Goal: Entertainment & Leisure: Consume media (video, audio)

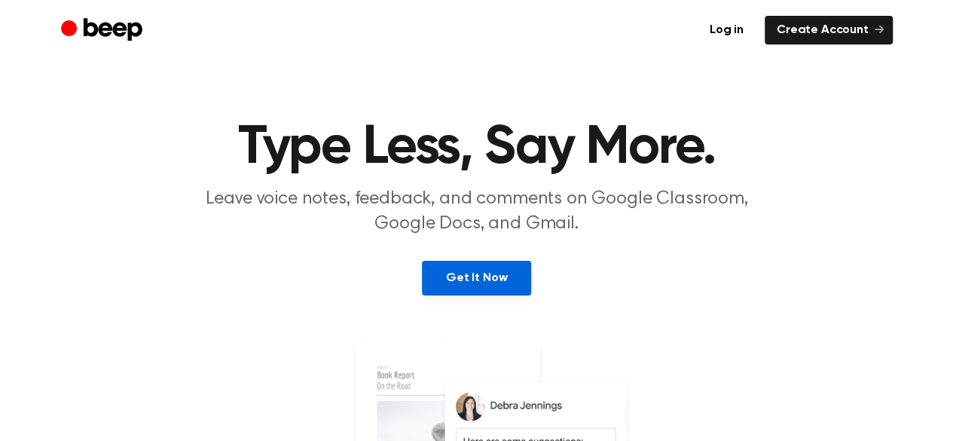
click at [491, 280] on link "Get It Now" at bounding box center [476, 278] width 109 height 35
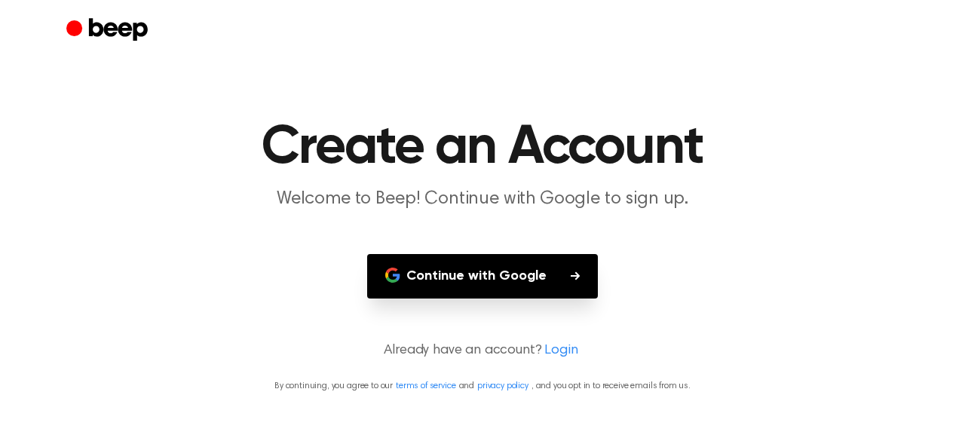
click at [501, 275] on button "Continue with Google" at bounding box center [482, 276] width 231 height 44
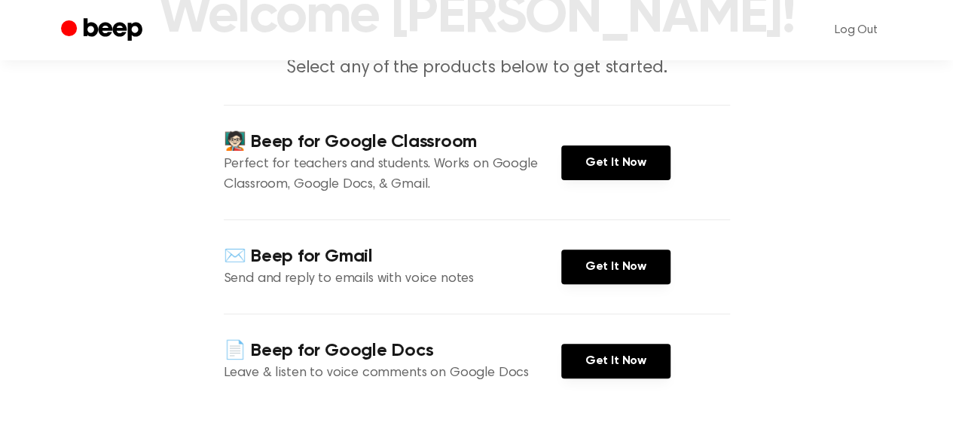
scroll to position [133, 0]
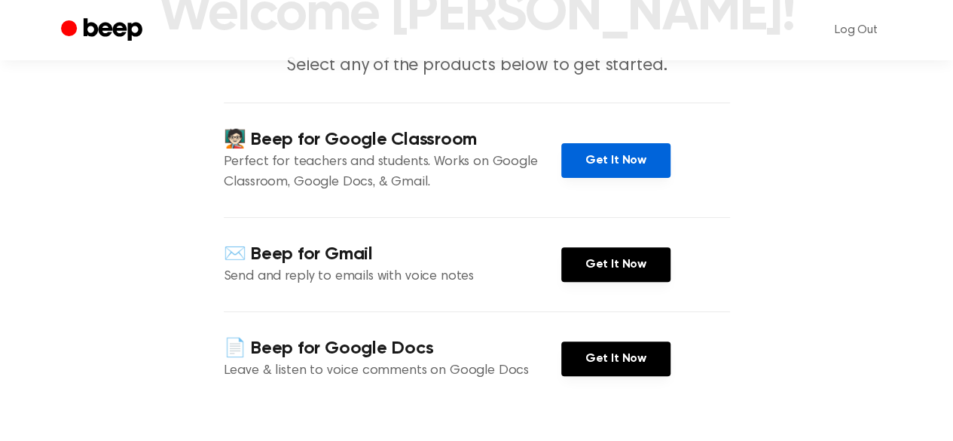
click at [644, 158] on link "Get It Now" at bounding box center [615, 160] width 109 height 35
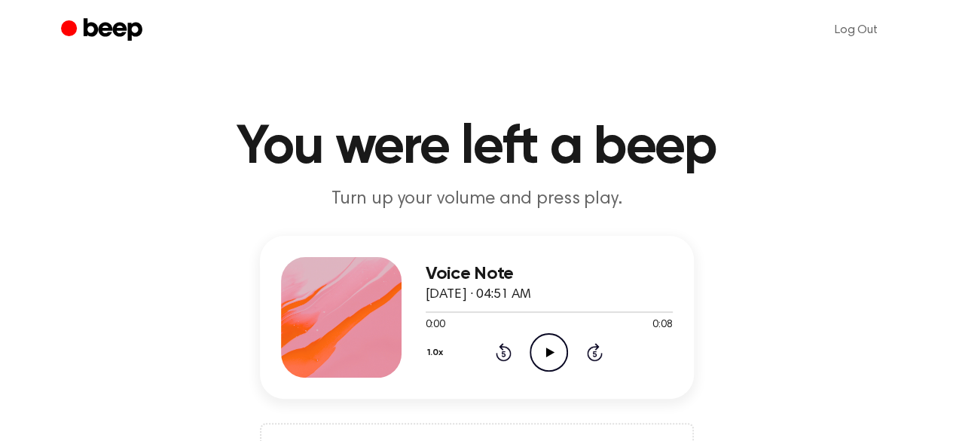
click at [549, 352] on icon at bounding box center [550, 352] width 8 height 10
click at [553, 343] on icon "Play Audio" at bounding box center [549, 352] width 38 height 38
click at [546, 338] on icon "Play Audio" at bounding box center [549, 352] width 38 height 38
click at [549, 343] on icon "Play Audio" at bounding box center [549, 352] width 38 height 38
click at [547, 348] on icon at bounding box center [550, 352] width 8 height 10
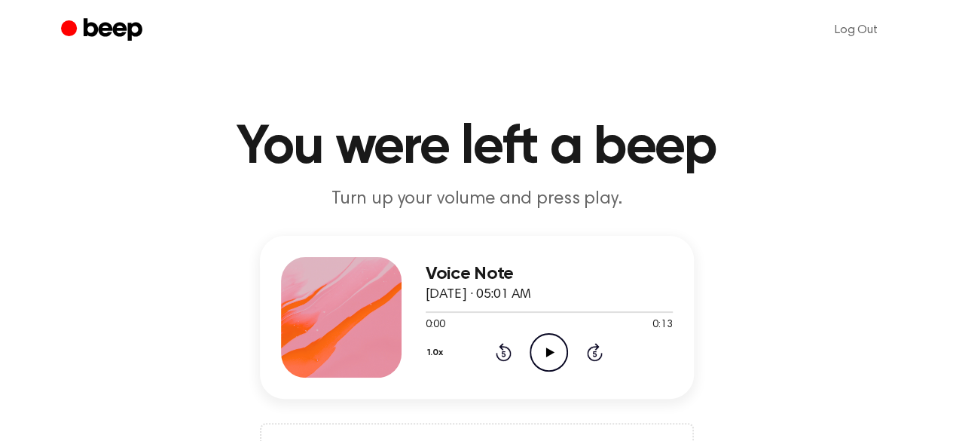
click at [546, 352] on icon at bounding box center [550, 352] width 8 height 10
click at [547, 347] on icon at bounding box center [550, 352] width 8 height 10
click at [539, 358] on icon "Play Audio" at bounding box center [549, 352] width 38 height 38
click at [552, 338] on icon "Play Audio" at bounding box center [549, 352] width 38 height 38
click at [542, 347] on icon "Play Audio" at bounding box center [549, 352] width 38 height 38
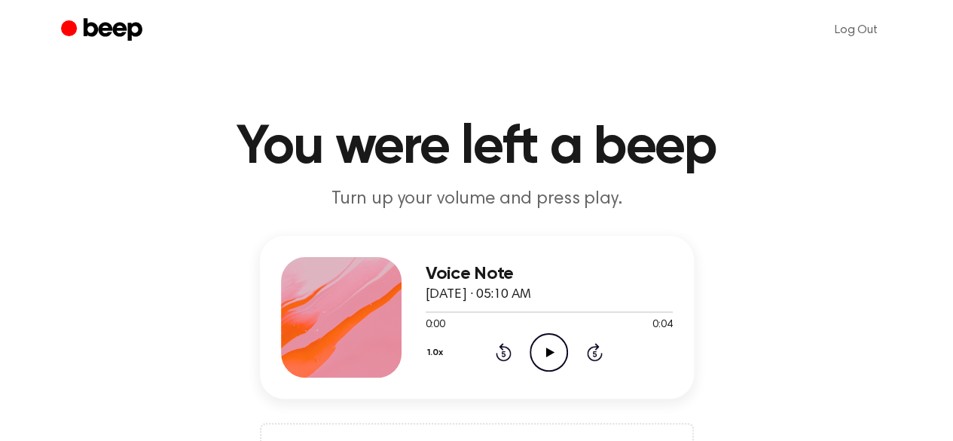
click at [555, 364] on icon "Play Audio" at bounding box center [549, 352] width 38 height 38
click at [546, 349] on icon at bounding box center [550, 352] width 8 height 10
click at [543, 354] on icon "Play Audio" at bounding box center [549, 352] width 38 height 38
click at [546, 350] on icon at bounding box center [550, 352] width 8 height 10
click at [537, 361] on icon "Play Audio" at bounding box center [549, 352] width 38 height 38
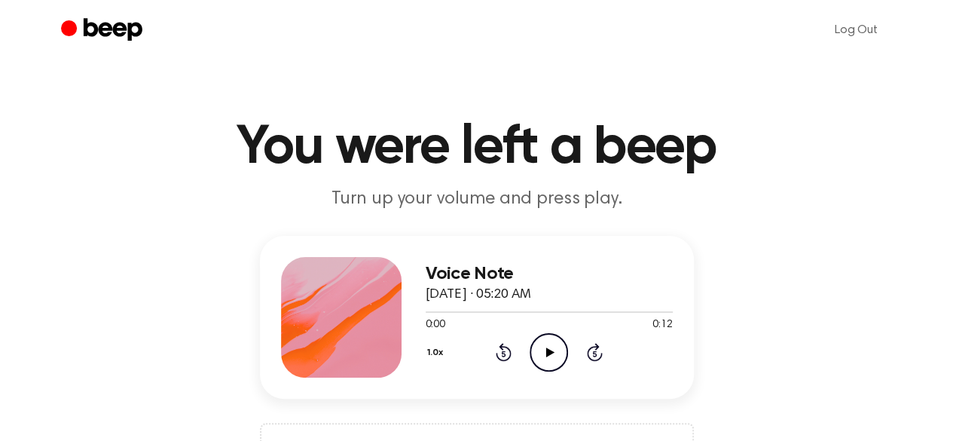
click at [543, 353] on icon "Play Audio" at bounding box center [549, 352] width 38 height 38
click at [549, 338] on icon "Play Audio" at bounding box center [549, 352] width 38 height 38
click at [562, 352] on icon "Play Audio" at bounding box center [549, 352] width 38 height 38
click at [552, 350] on icon "Play Audio" at bounding box center [549, 352] width 38 height 38
click at [547, 353] on icon at bounding box center [550, 352] width 8 height 10
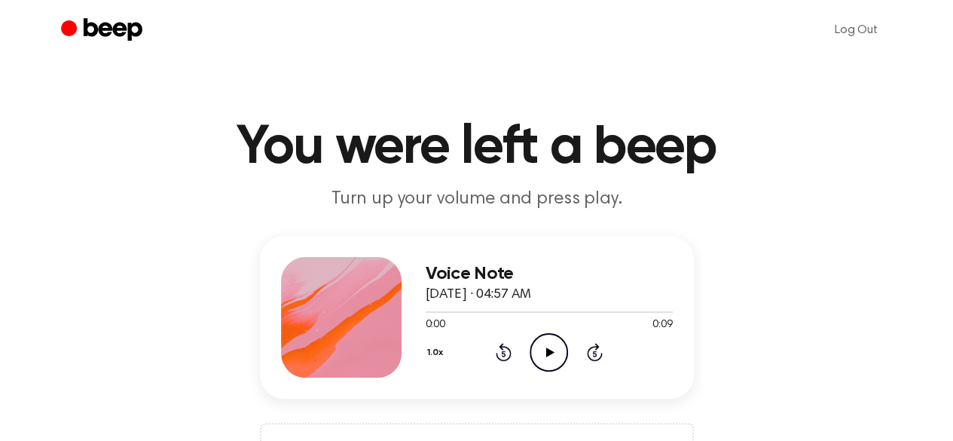
click at [555, 349] on icon "Play Audio" at bounding box center [549, 352] width 38 height 38
click at [555, 335] on icon "Play Audio" at bounding box center [549, 352] width 38 height 38
click at [547, 358] on icon "Play Audio" at bounding box center [549, 352] width 38 height 38
click at [540, 350] on icon "Play Audio" at bounding box center [549, 352] width 38 height 38
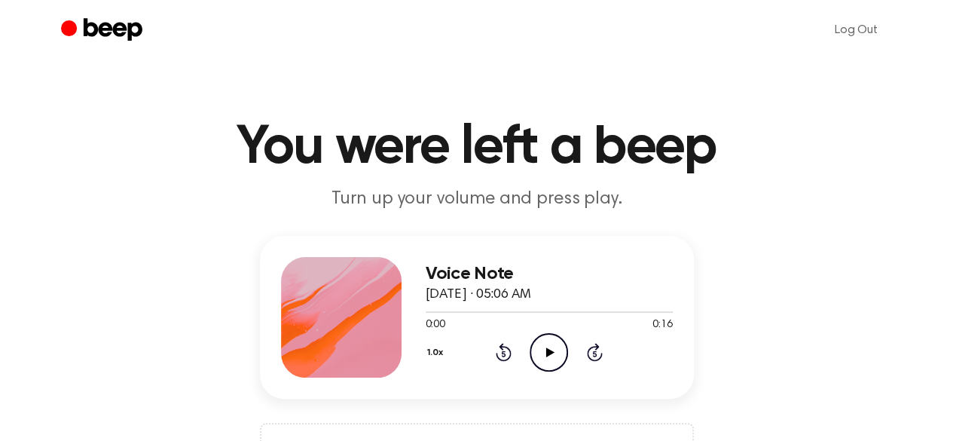
click at [543, 356] on icon "Play Audio" at bounding box center [549, 352] width 38 height 38
click at [547, 356] on icon "Play Audio" at bounding box center [549, 352] width 38 height 38
click at [543, 335] on icon "Play Audio" at bounding box center [549, 352] width 38 height 38
click at [549, 352] on icon at bounding box center [550, 352] width 8 height 10
click at [538, 344] on icon "Play Audio" at bounding box center [549, 352] width 38 height 38
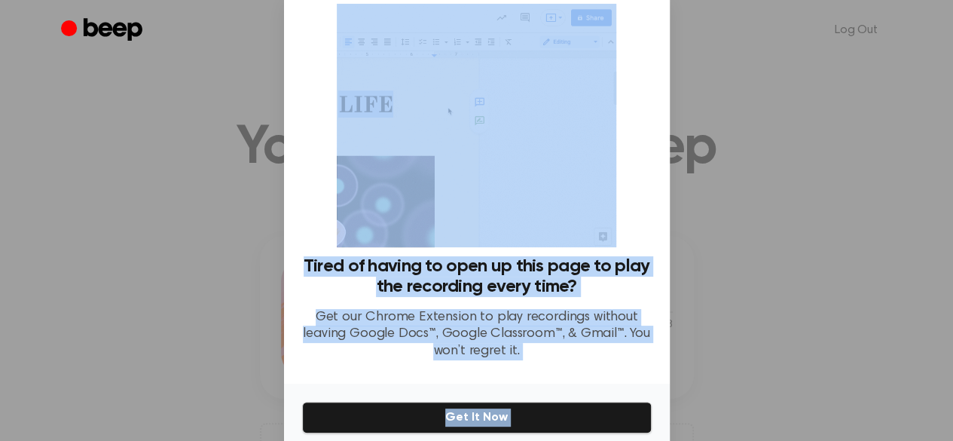
scroll to position [102, 0]
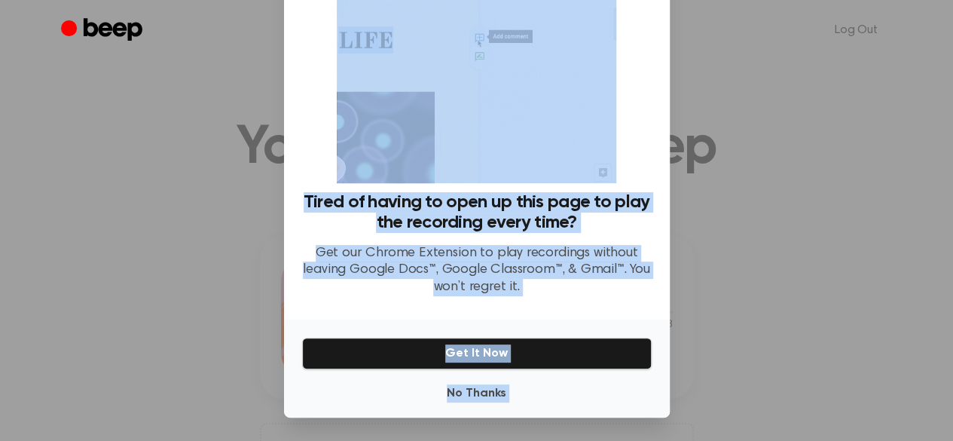
drag, startPoint x: 625, startPoint y: 259, endPoint x: 633, endPoint y: 476, distance: 218.0
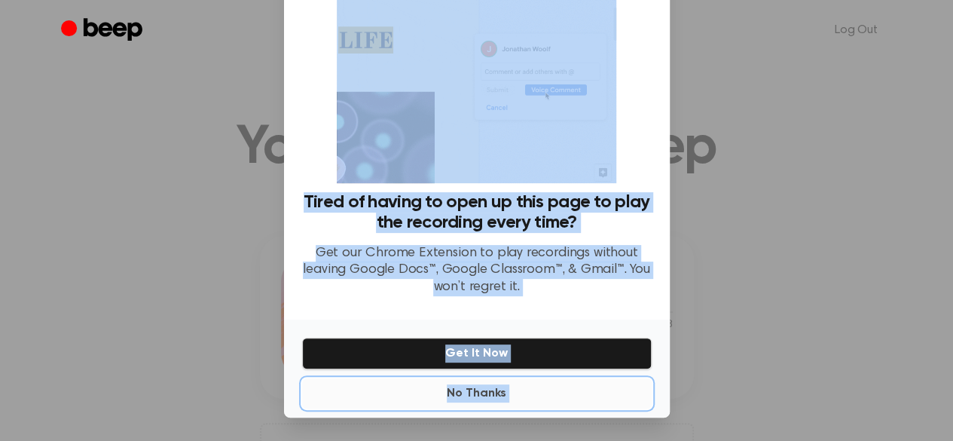
click at [479, 387] on button "No Thanks" at bounding box center [477, 393] width 350 height 30
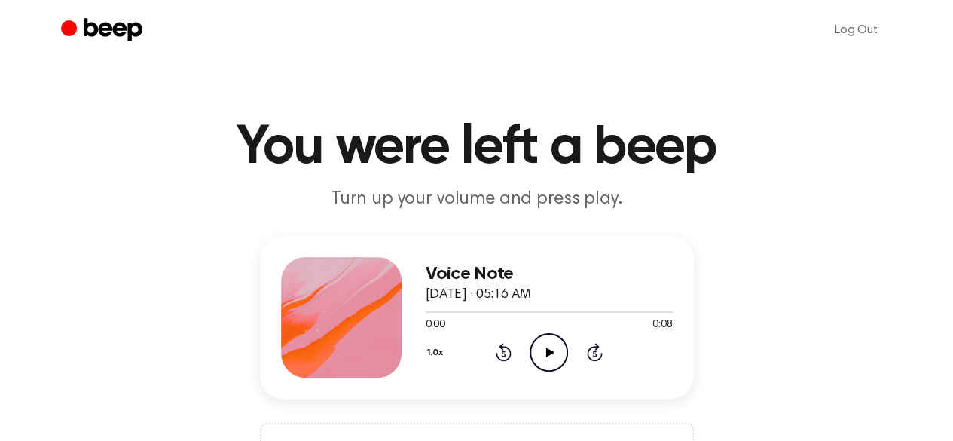
click at [549, 359] on icon "Play Audio" at bounding box center [549, 352] width 38 height 38
click at [549, 347] on icon "Play Audio" at bounding box center [549, 352] width 38 height 38
click at [547, 352] on icon at bounding box center [550, 352] width 8 height 10
click at [548, 346] on icon "Play Audio" at bounding box center [549, 352] width 38 height 38
click at [540, 351] on icon "Play Audio" at bounding box center [549, 352] width 38 height 38
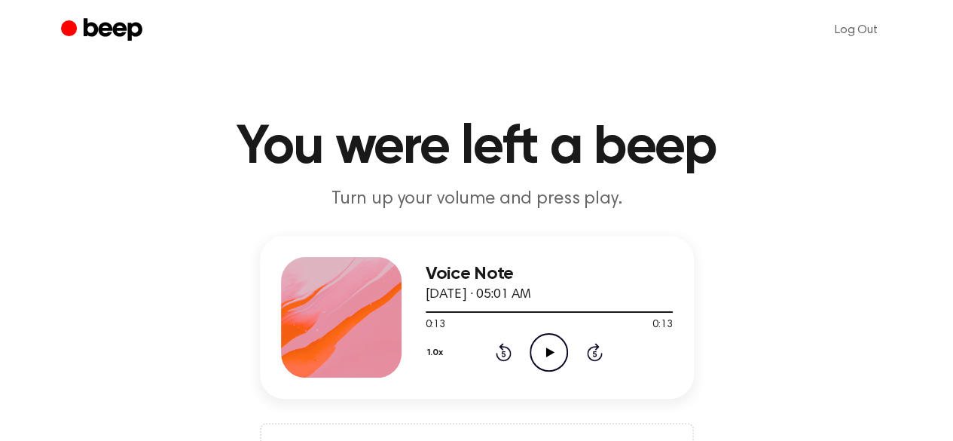
click at [540, 351] on icon "Play Audio" at bounding box center [549, 352] width 38 height 38
click at [540, 351] on icon "Pause Audio" at bounding box center [549, 352] width 38 height 38
click at [547, 344] on icon "Play Audio" at bounding box center [549, 352] width 38 height 38
click at [547, 350] on icon at bounding box center [550, 352] width 8 height 10
click at [536, 353] on icon "Play Audio" at bounding box center [549, 352] width 38 height 38
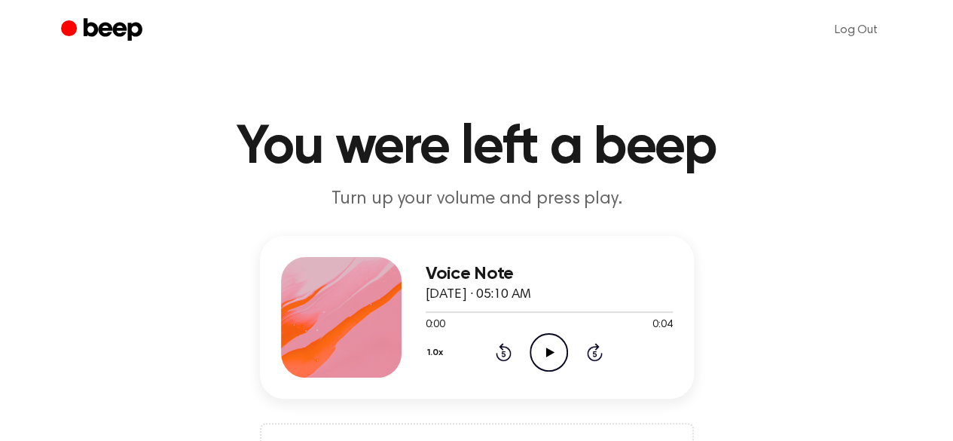
click at [547, 345] on icon "Play Audio" at bounding box center [549, 352] width 38 height 38
click at [549, 347] on icon "Play Audio" at bounding box center [549, 352] width 38 height 38
click at [546, 355] on icon at bounding box center [550, 352] width 8 height 10
click at [550, 352] on icon at bounding box center [550, 352] width 8 height 10
click at [547, 347] on icon at bounding box center [550, 352] width 8 height 10
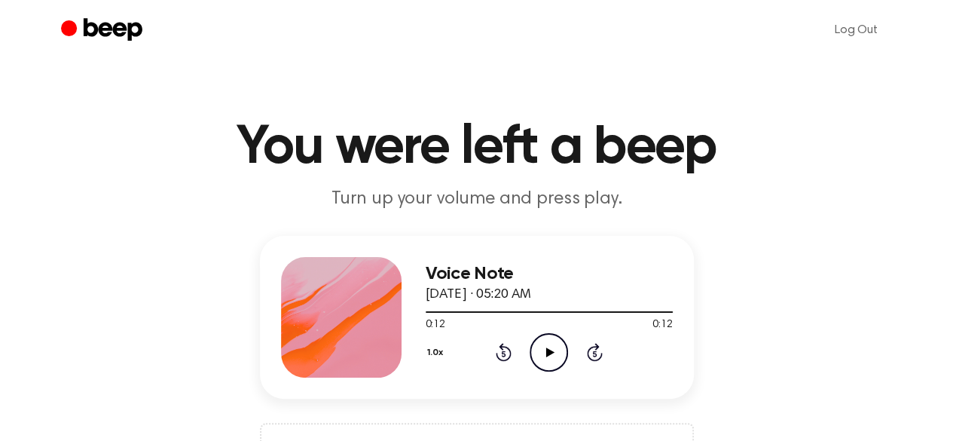
click at [547, 347] on icon at bounding box center [550, 352] width 8 height 10
click at [546, 356] on icon "Play Audio" at bounding box center [549, 352] width 38 height 38
click at [549, 347] on icon "Play Audio" at bounding box center [549, 352] width 38 height 38
